Goal: Information Seeking & Learning: Learn about a topic

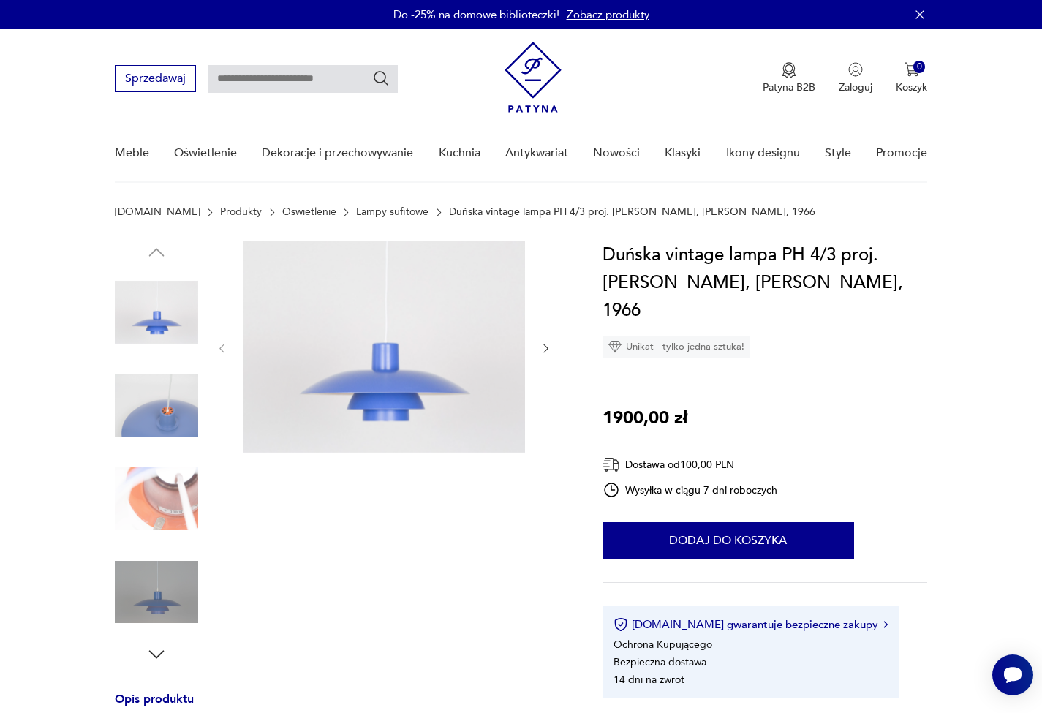
click at [153, 502] on img at bounding box center [156, 498] width 83 height 83
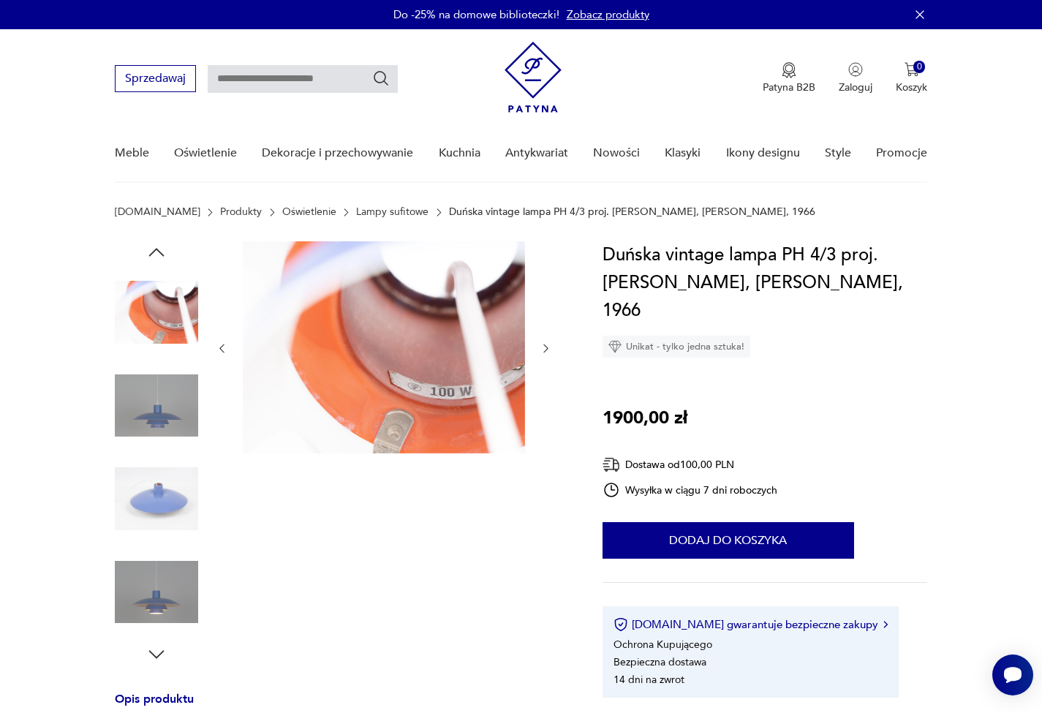
click at [183, 601] on img at bounding box center [156, 592] width 83 height 83
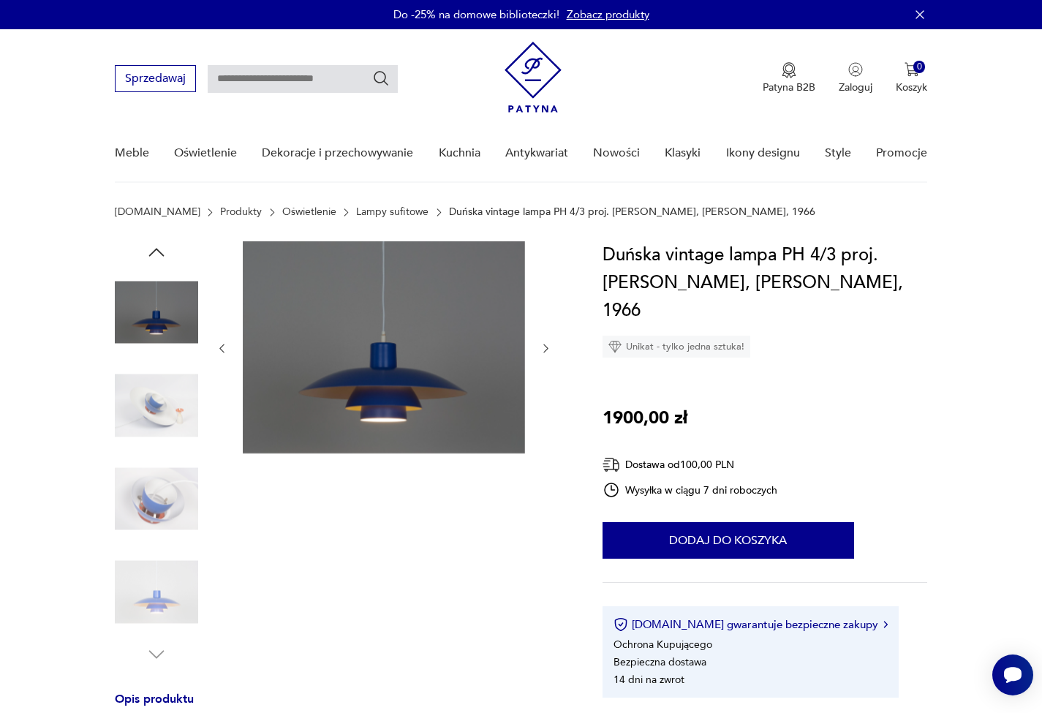
click at [166, 414] on img at bounding box center [156, 405] width 83 height 83
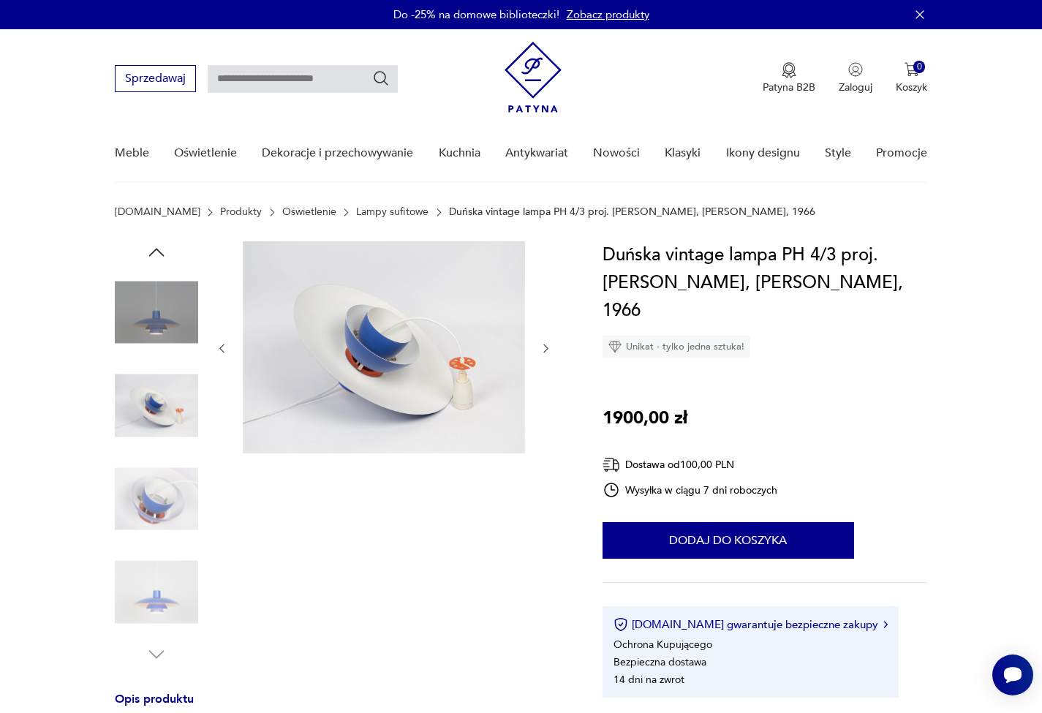
click at [157, 479] on img at bounding box center [156, 498] width 83 height 83
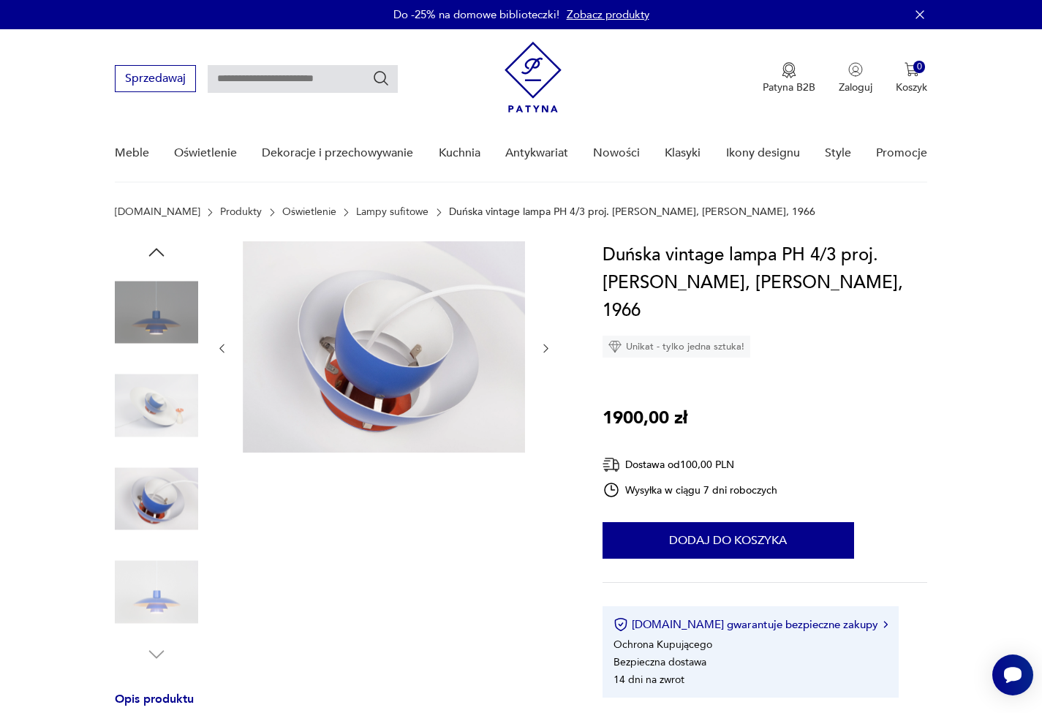
click at [159, 555] on img at bounding box center [156, 592] width 83 height 83
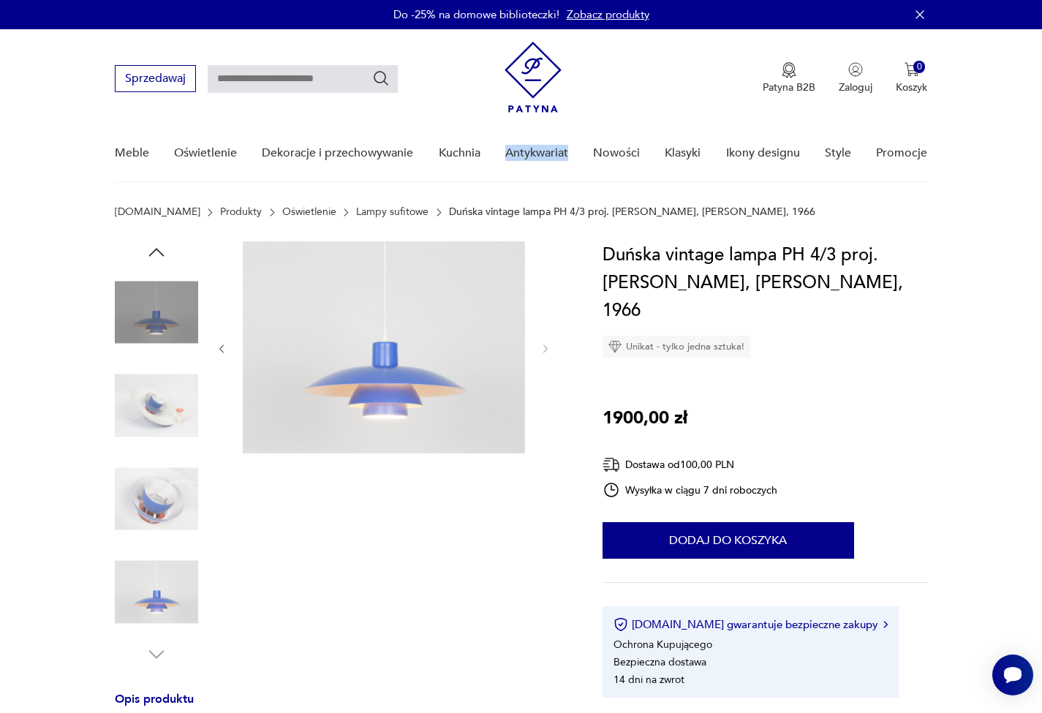
click at [147, 429] on img at bounding box center [156, 405] width 83 height 83
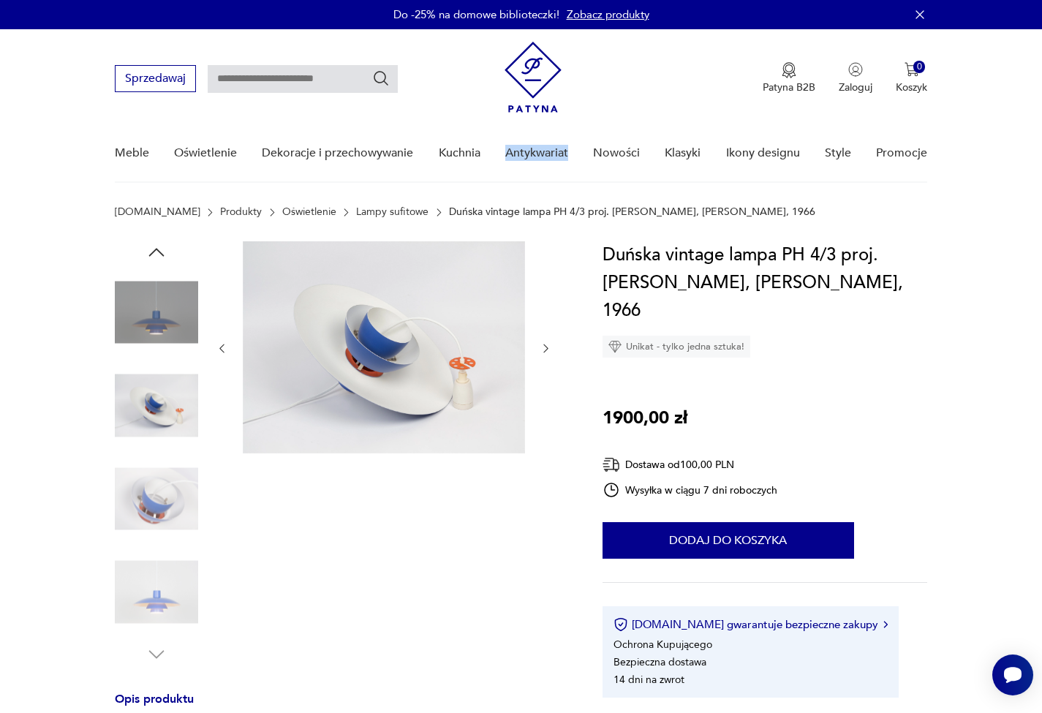
click at [170, 475] on img at bounding box center [156, 498] width 83 height 83
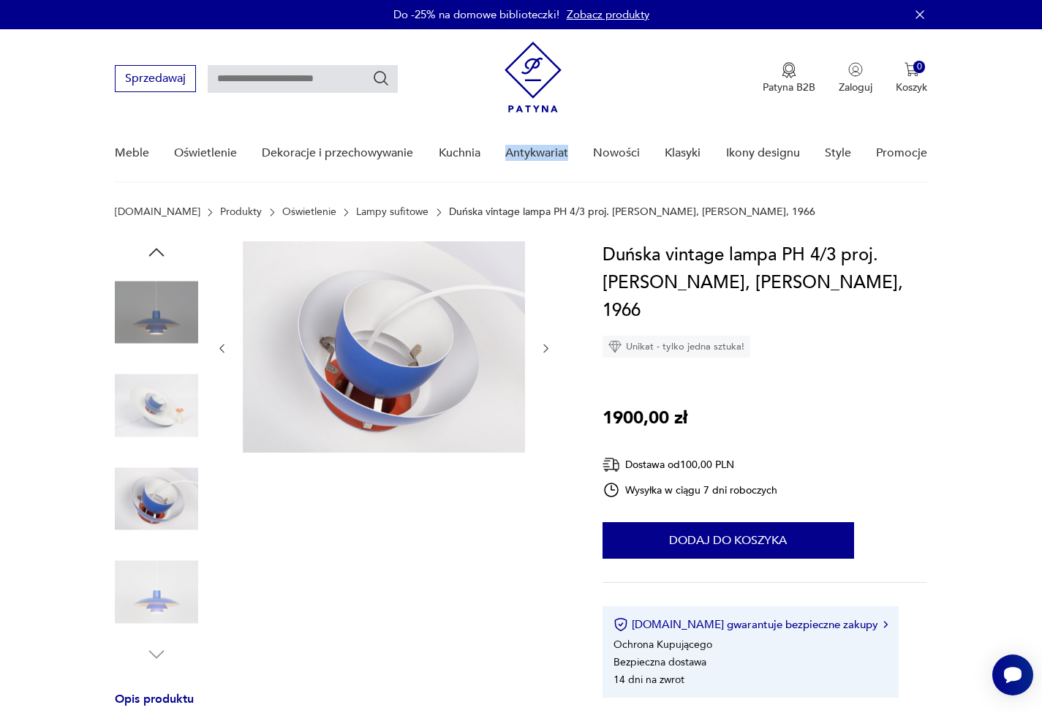
click at [161, 582] on img at bounding box center [156, 592] width 83 height 83
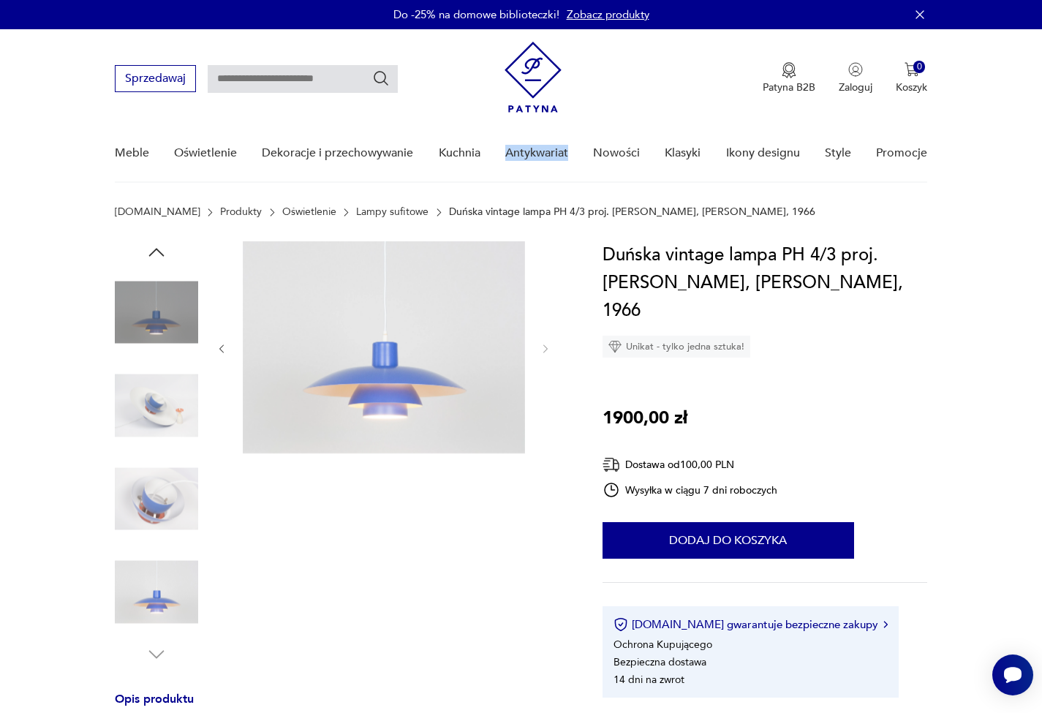
click at [158, 648] on icon "button" at bounding box center [157, 655] width 22 height 22
click at [825, 242] on h1 "Duńska vintage lampa PH 4/3 proj. [PERSON_NAME], [PERSON_NAME], 1966" at bounding box center [765, 282] width 325 height 83
drag, startPoint x: 778, startPoint y: 252, endPoint x: 837, endPoint y: 249, distance: 58.6
click at [837, 249] on h1 "Duńska vintage lampa PH 4/3 proj. [PERSON_NAME], [PERSON_NAME], 1966" at bounding box center [765, 282] width 325 height 83
copy h1 "PH 4/3"
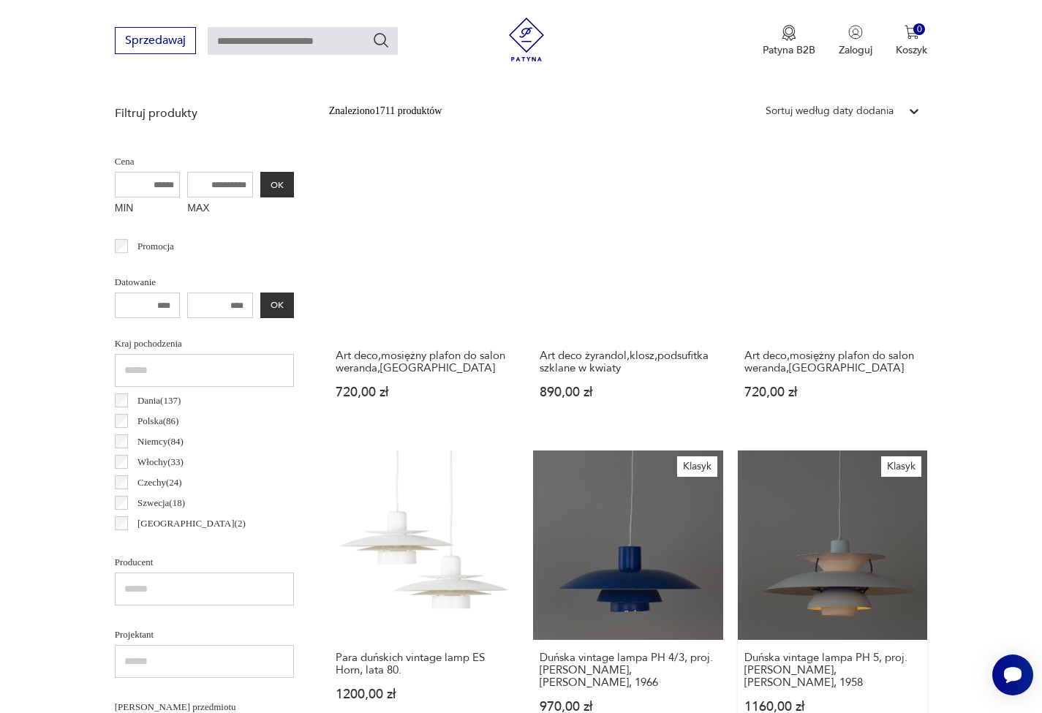
scroll to position [361, 0]
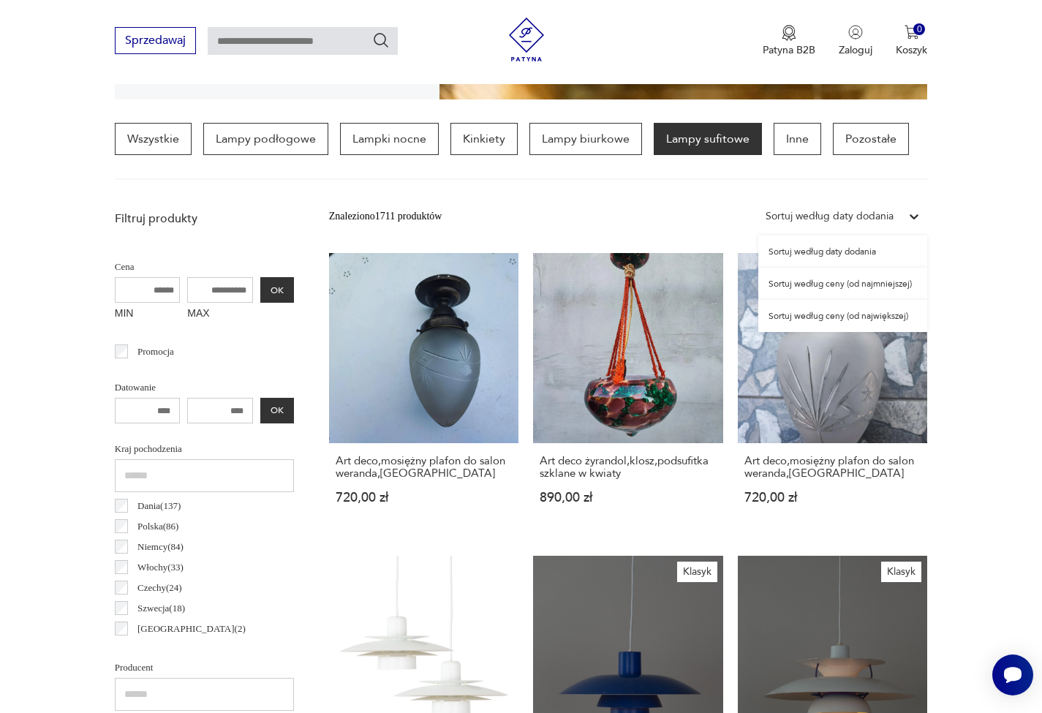
click at [878, 212] on div "Sortuj według daty dodania" at bounding box center [830, 216] width 128 height 16
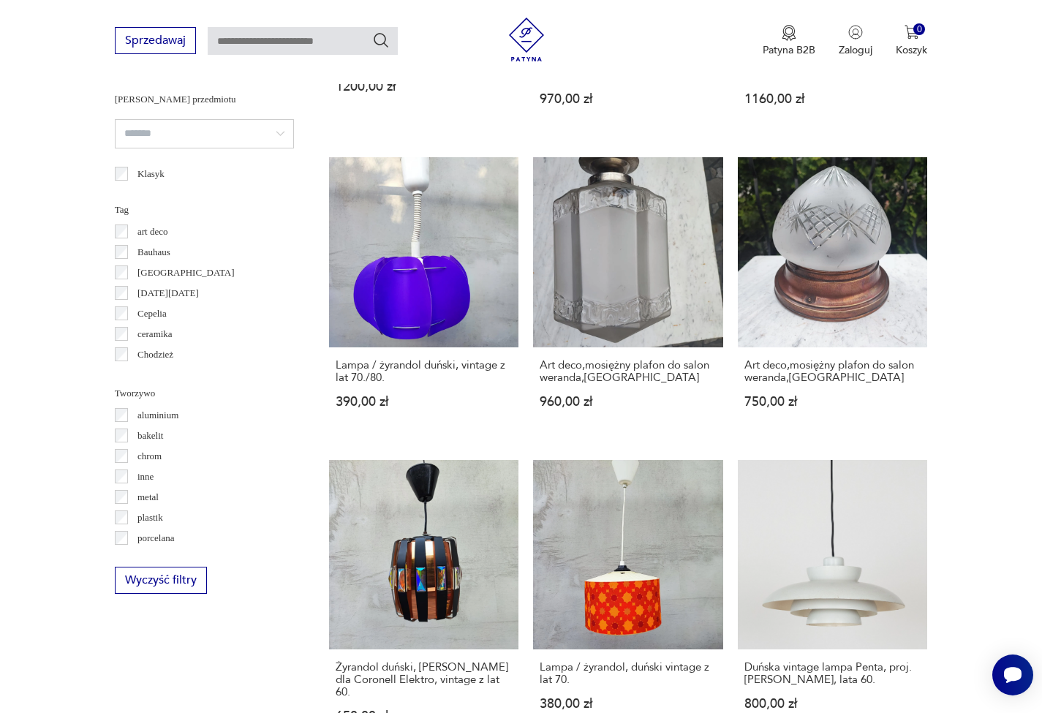
scroll to position [1296, 0]
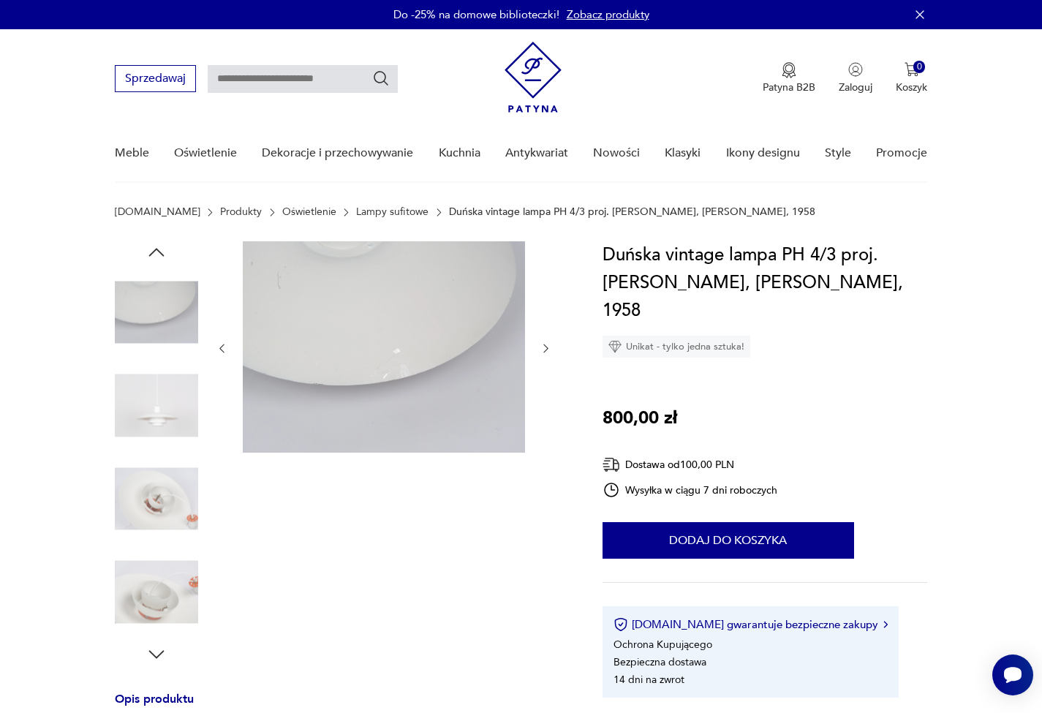
click at [181, 409] on img at bounding box center [156, 405] width 83 height 83
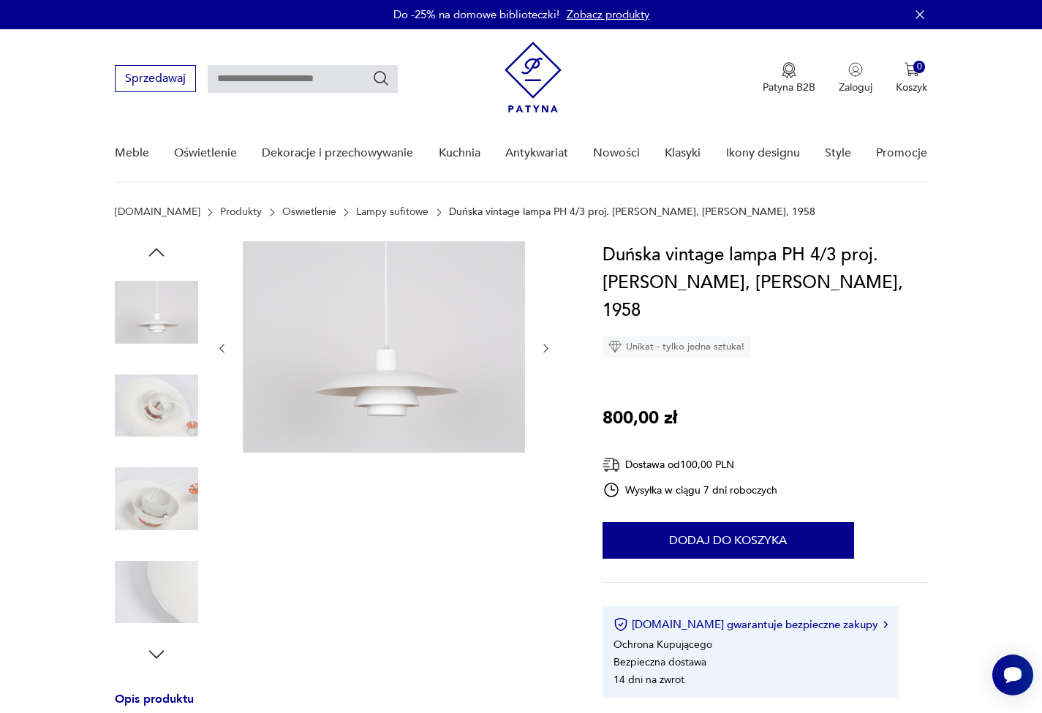
click at [151, 484] on img at bounding box center [156, 498] width 83 height 83
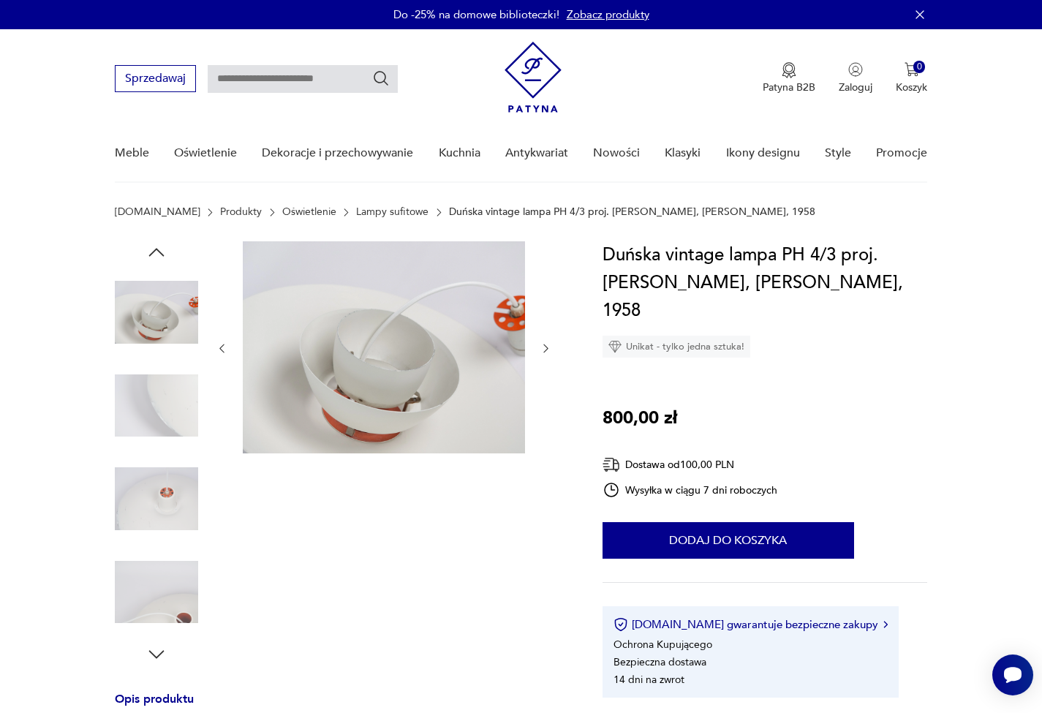
scroll to position [92, 0]
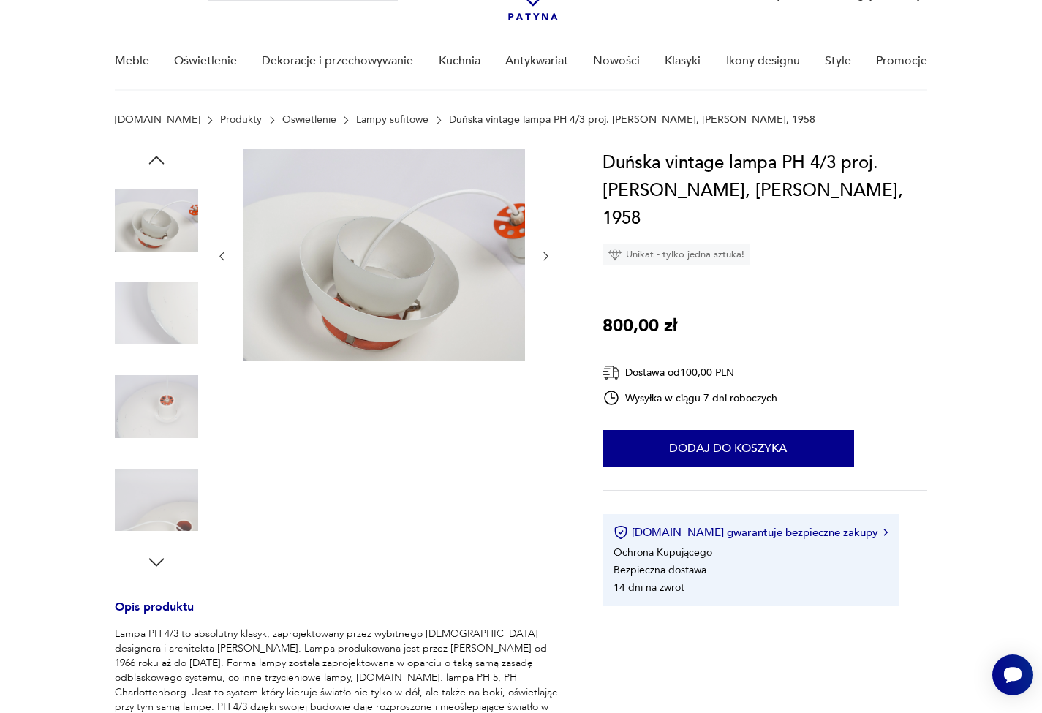
click at [151, 484] on img at bounding box center [156, 500] width 83 height 83
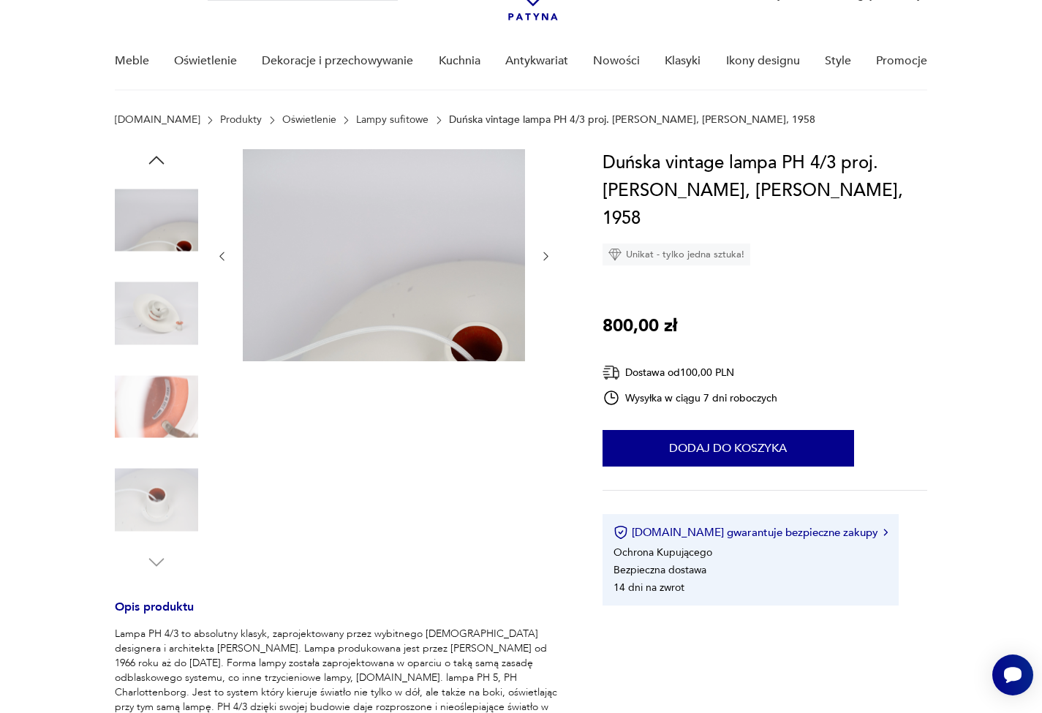
click at [151, 484] on img at bounding box center [156, 500] width 83 height 83
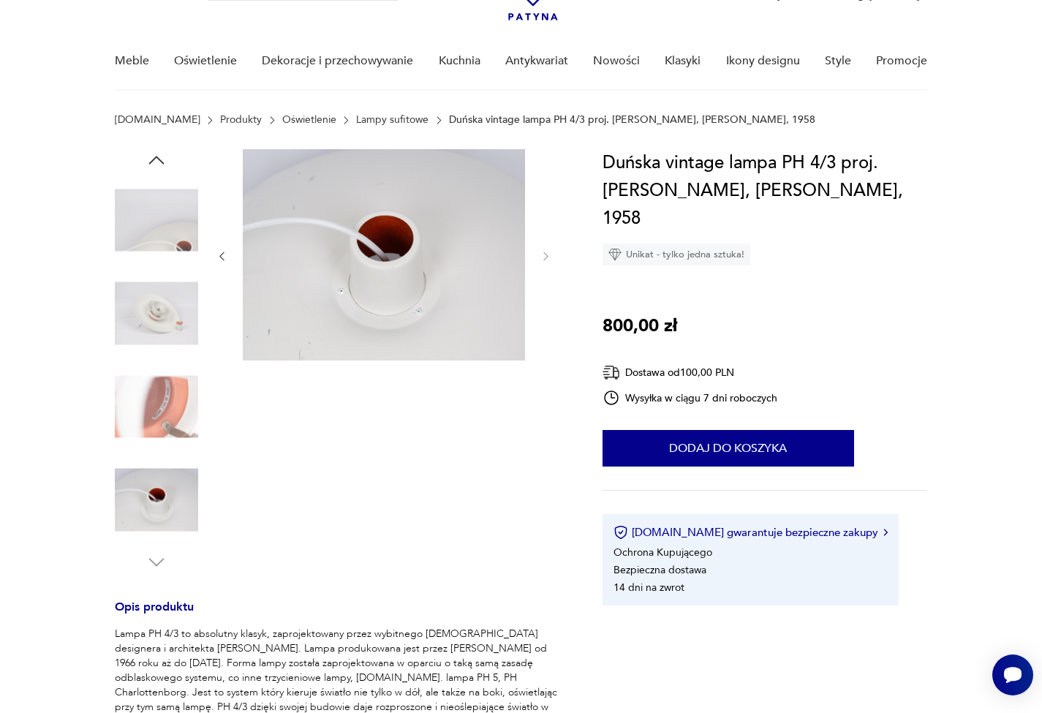
click at [157, 560] on icon "button" at bounding box center [157, 562] width 22 height 22
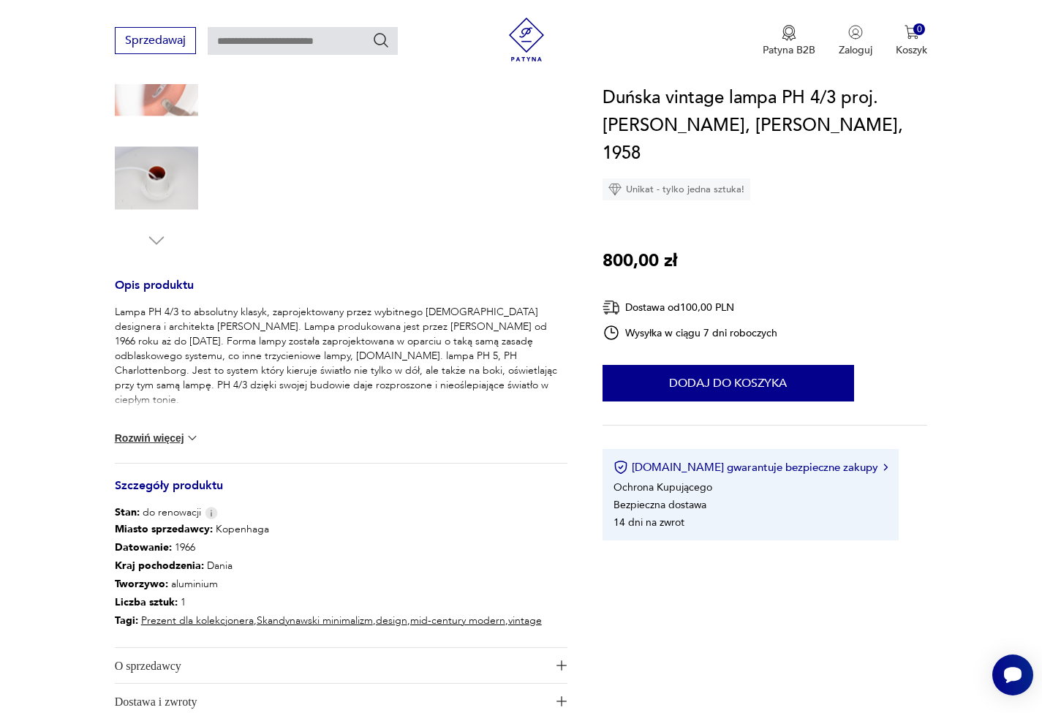
scroll to position [516, 0]
